Goal: Check status: Check status

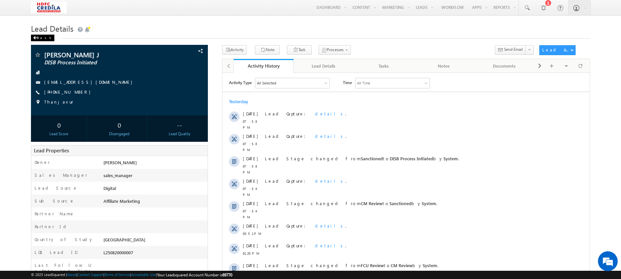
click at [34, 37] on span at bounding box center [35, 37] width 4 height 3
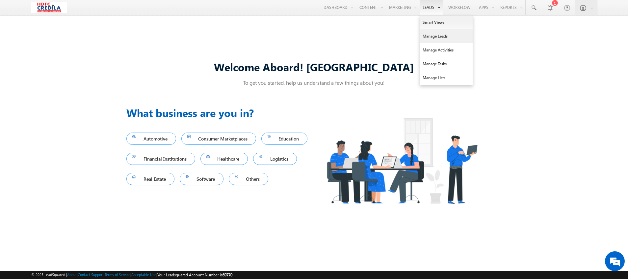
click at [435, 35] on link "Manage Leads" at bounding box center [446, 36] width 53 height 14
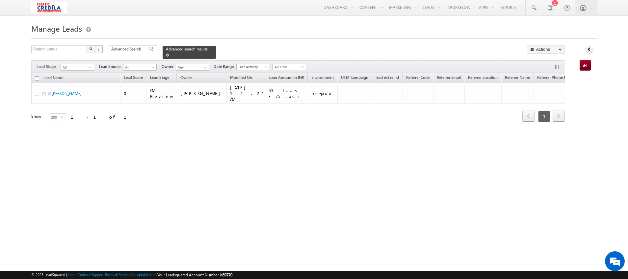
click at [169, 52] on link at bounding box center [167, 55] width 3 height 6
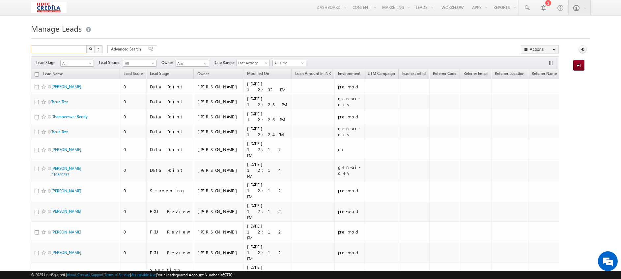
click at [51, 49] on input "text" at bounding box center [59, 49] width 56 height 8
paste input "6910101827"
type input "6910101827"
click at [90, 49] on img "button" at bounding box center [90, 48] width 3 height 3
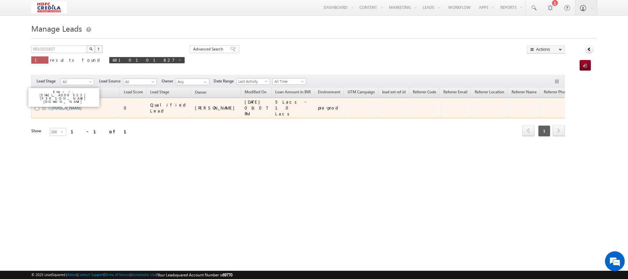
click at [65, 105] on link "[PERSON_NAME]" at bounding box center [67, 107] width 30 height 5
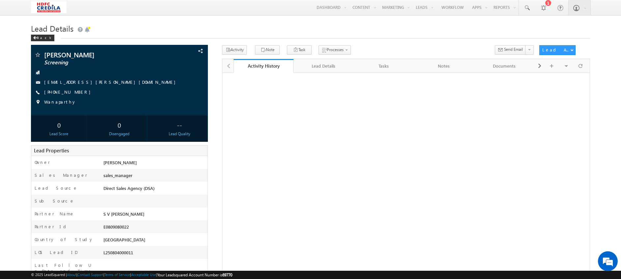
click at [258, 68] on div "Activity History" at bounding box center [263, 66] width 50 height 6
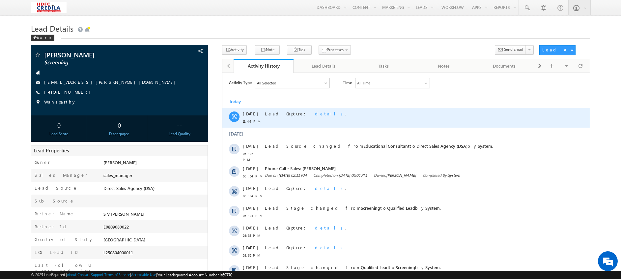
click at [315, 112] on span "details" at bounding box center [330, 113] width 30 height 6
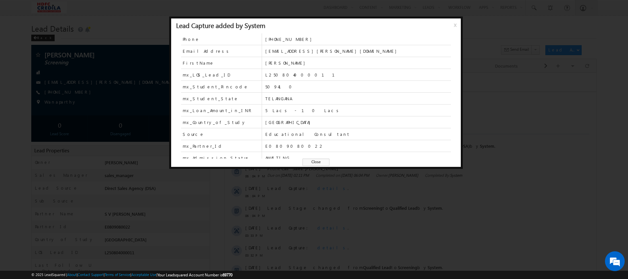
click at [454, 24] on span "x" at bounding box center [456, 27] width 5 height 12
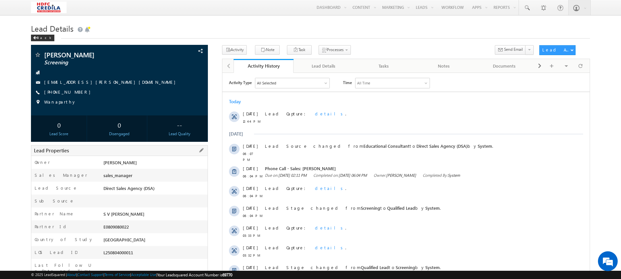
scroll to position [47, 0]
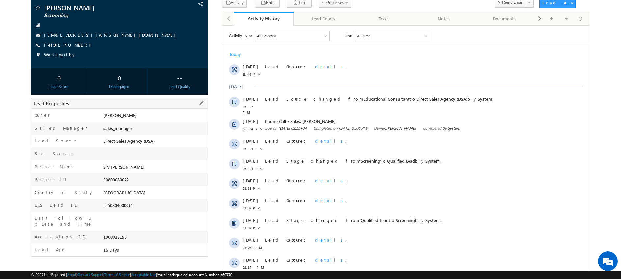
click at [118, 206] on div "L250804000011" at bounding box center [155, 206] width 106 height 9
copy div "L250804000011"
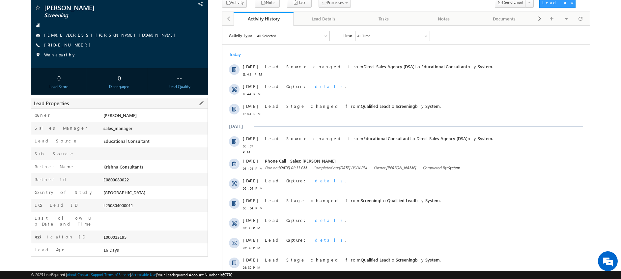
drag, startPoint x: 138, startPoint y: 205, endPoint x: 101, endPoint y: 205, distance: 37.2
click at [101, 205] on div "LOS Lead ID L250804000011" at bounding box center [119, 205] width 176 height 13
